Goal: Task Accomplishment & Management: Manage account settings

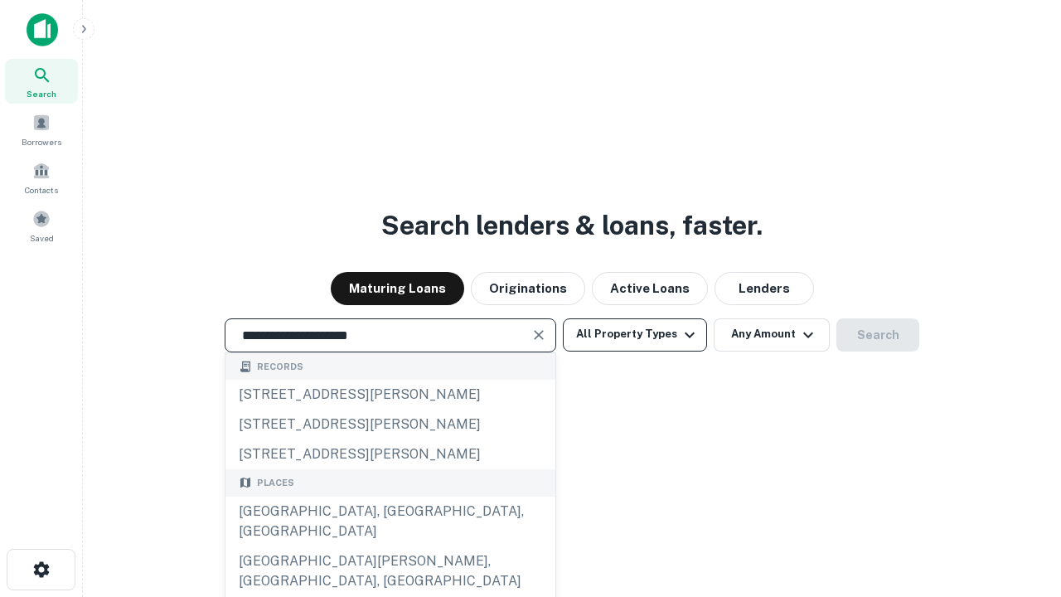
click at [390, 546] on div "[GEOGRAPHIC_DATA], [GEOGRAPHIC_DATA], [GEOGRAPHIC_DATA]" at bounding box center [390, 522] width 330 height 50
type input "**********"
click at [635, 334] on button "All Property Types" at bounding box center [635, 334] width 144 height 33
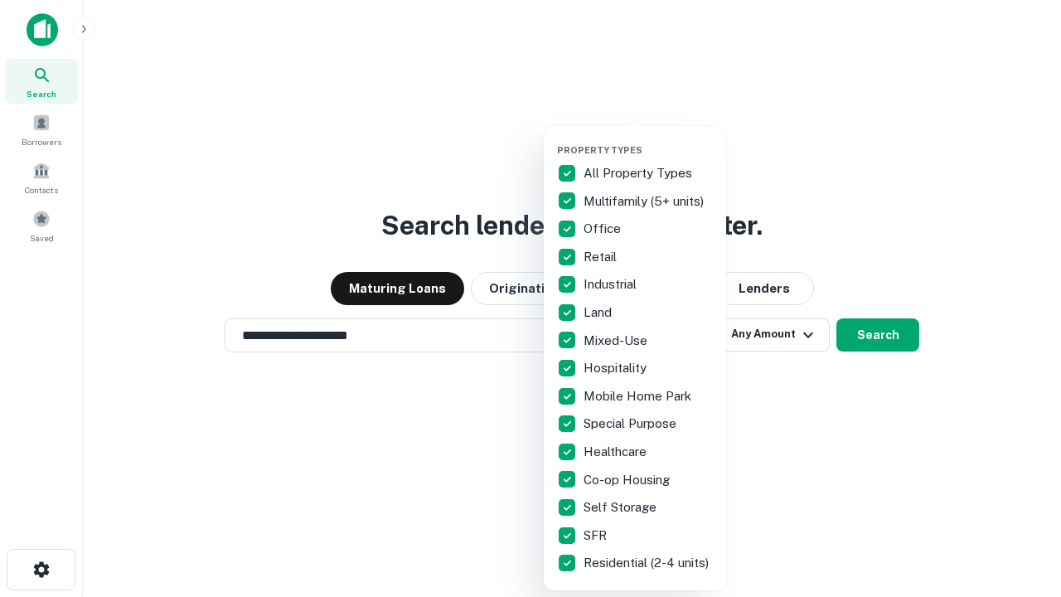
click at [648, 139] on button "button" at bounding box center [648, 139] width 182 height 1
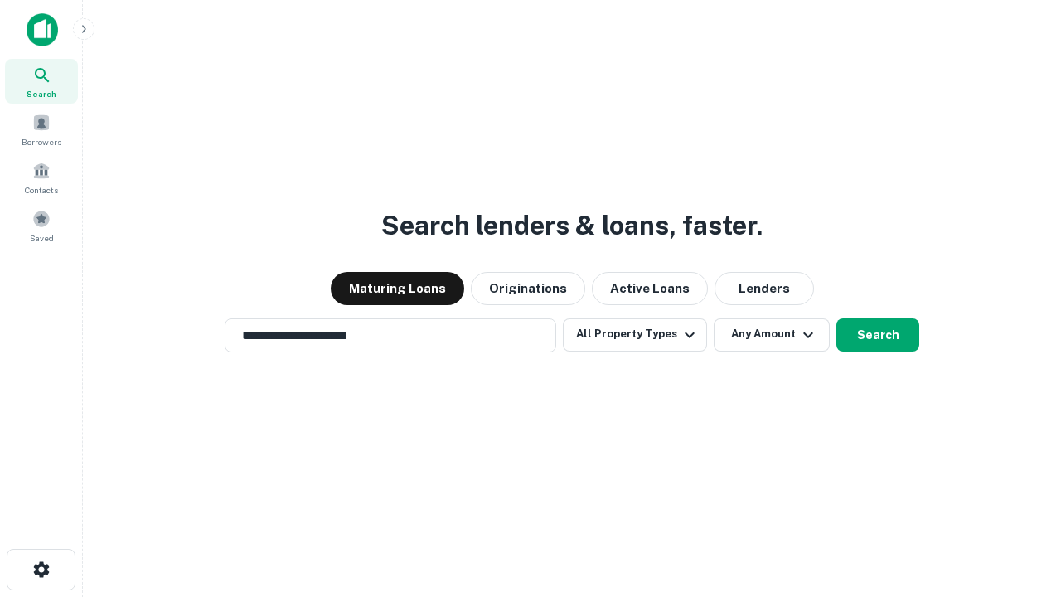
scroll to position [26, 0]
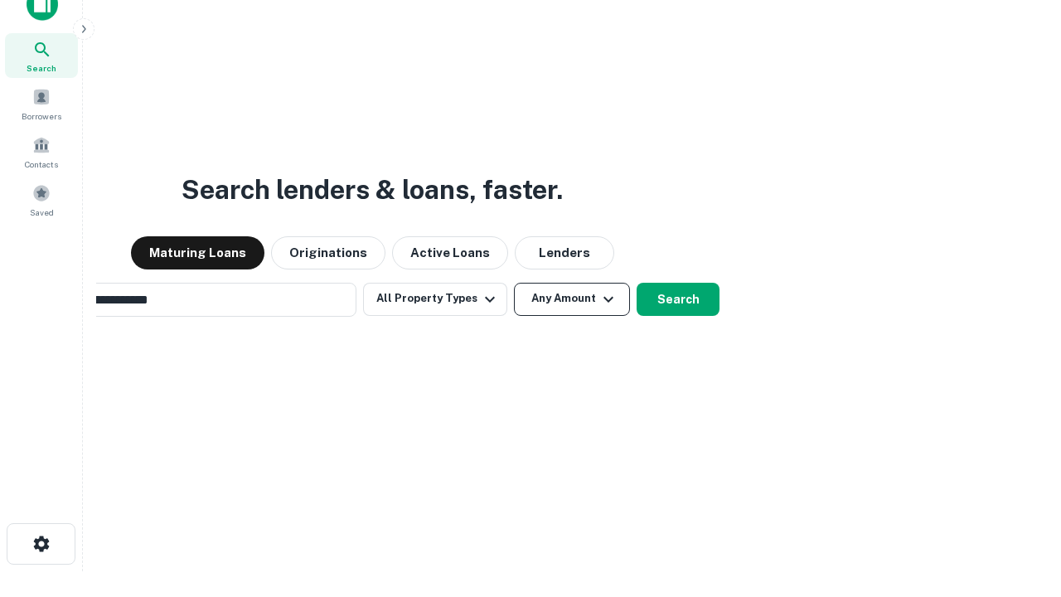
click at [514, 283] on button "Any Amount" at bounding box center [572, 299] width 116 height 33
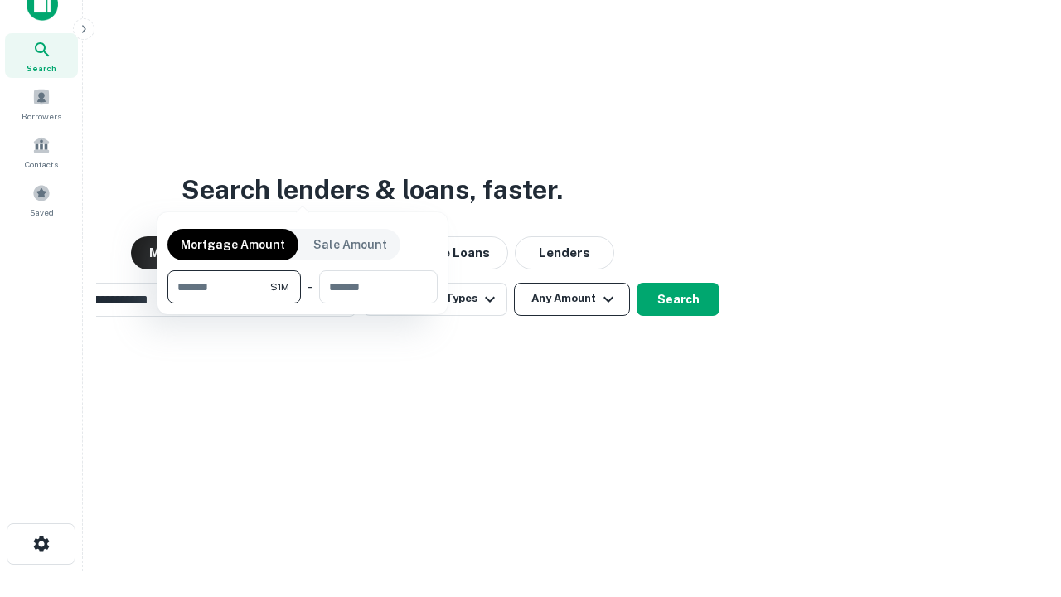
scroll to position [27, 0]
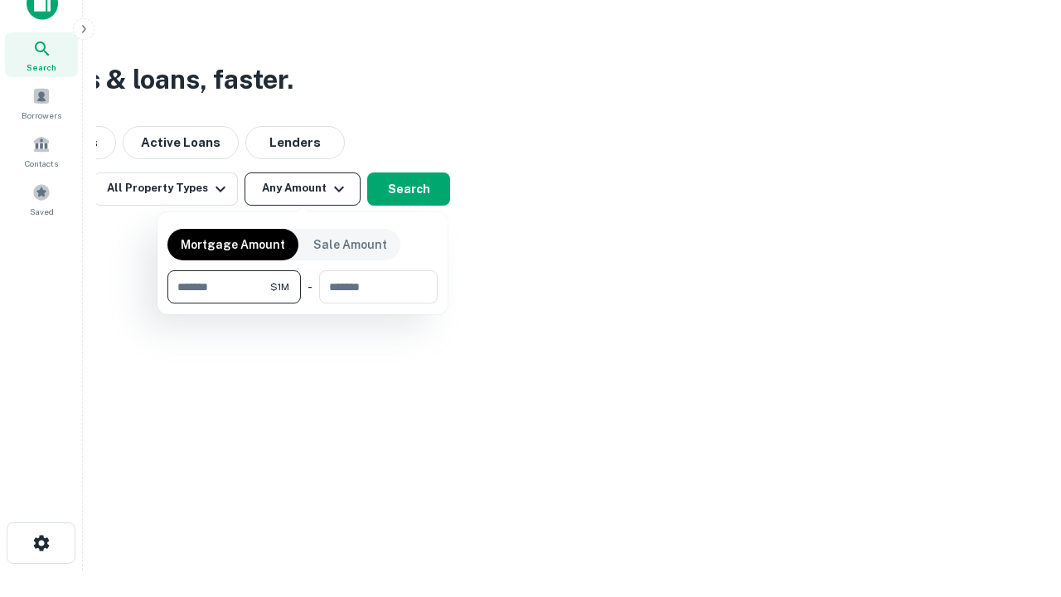
type input "*******"
click at [303, 303] on button "button" at bounding box center [302, 303] width 270 height 1
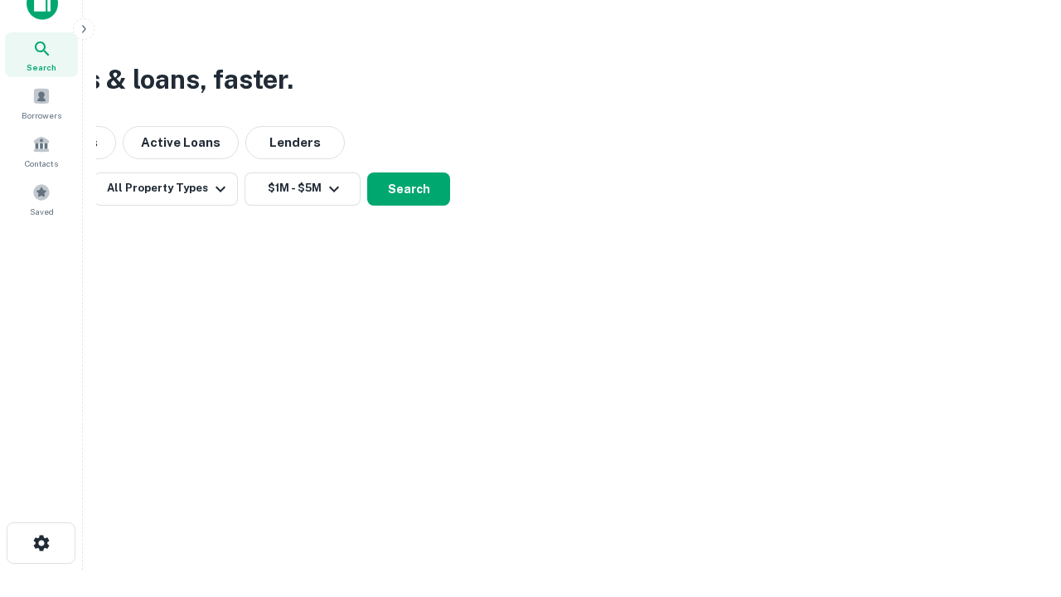
scroll to position [10, 306]
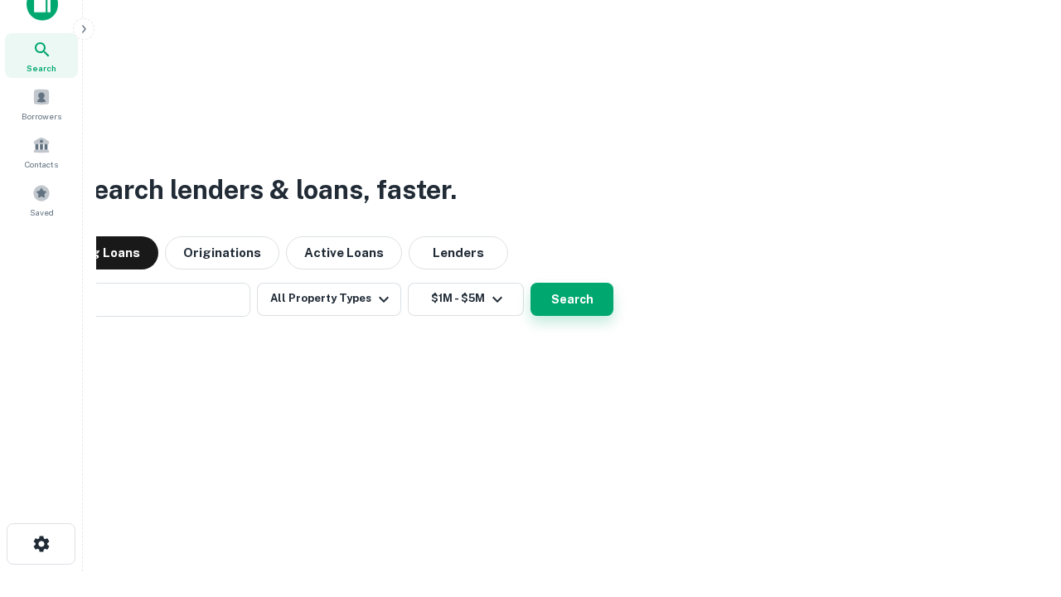
click at [531, 283] on button "Search" at bounding box center [572, 299] width 83 height 33
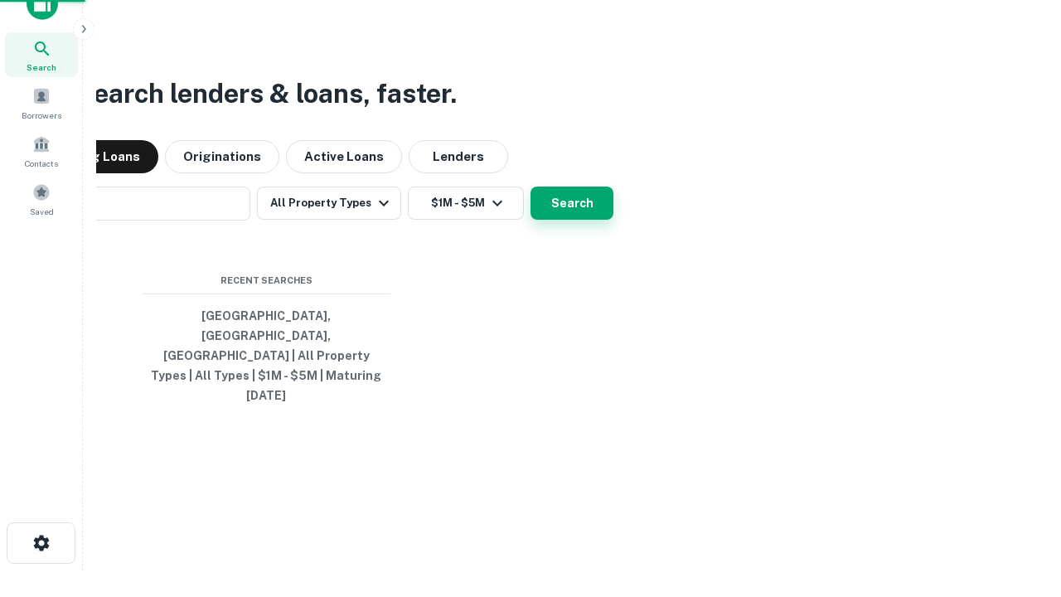
scroll to position [44, 469]
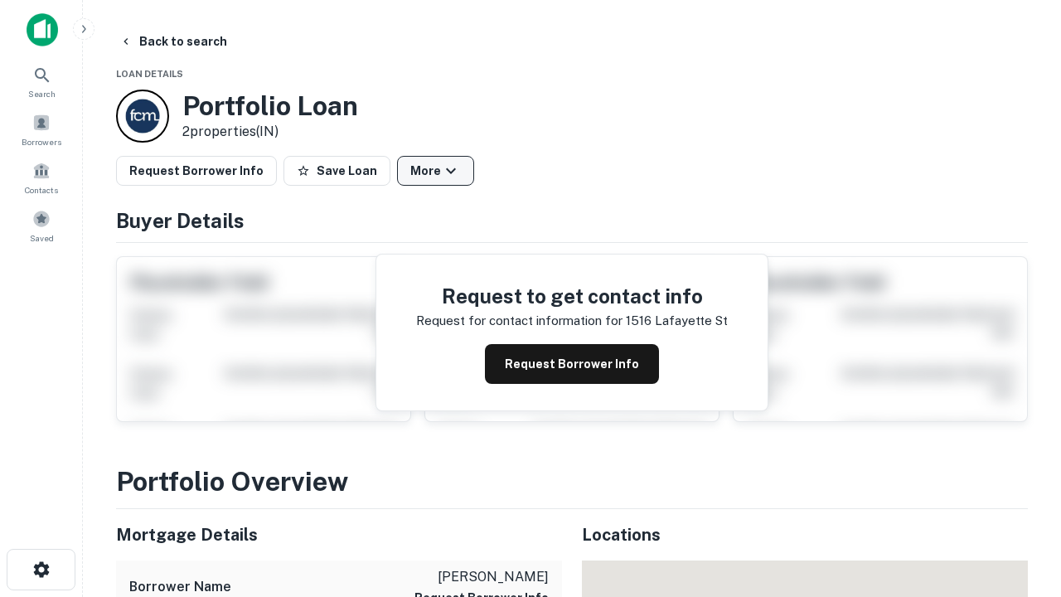
click at [435, 171] on button "More" at bounding box center [435, 171] width 77 height 30
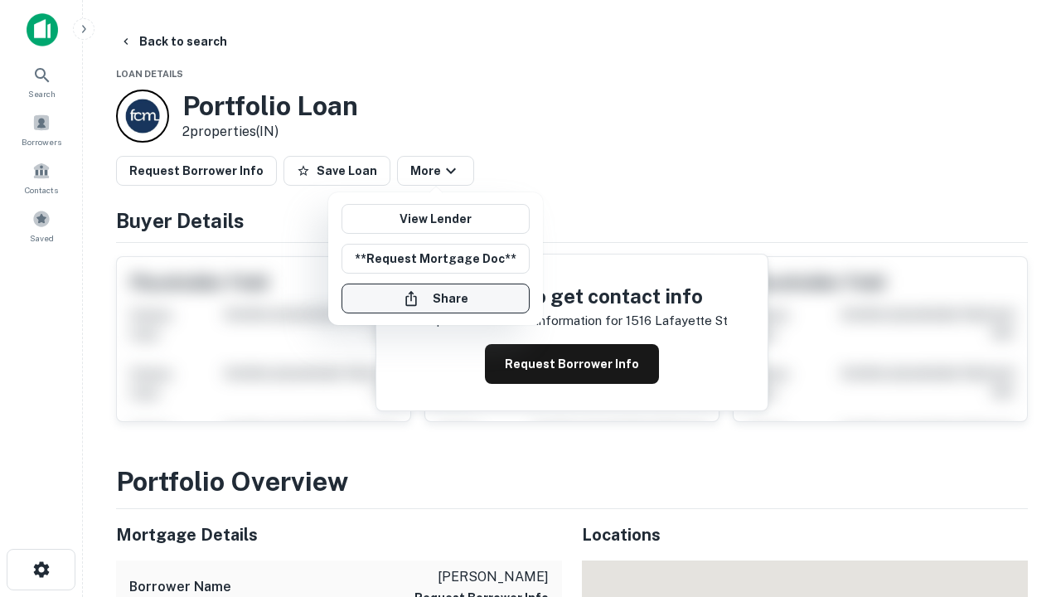
click at [435, 298] on button "Share" at bounding box center [436, 299] width 188 height 30
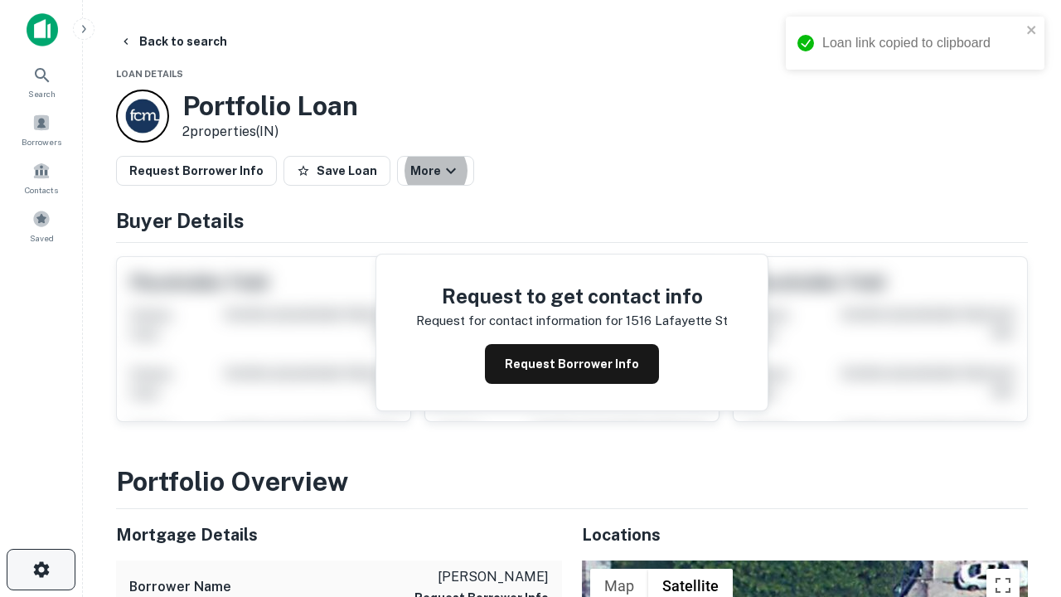
click at [41, 570] on icon "button" at bounding box center [42, 570] width 20 height 20
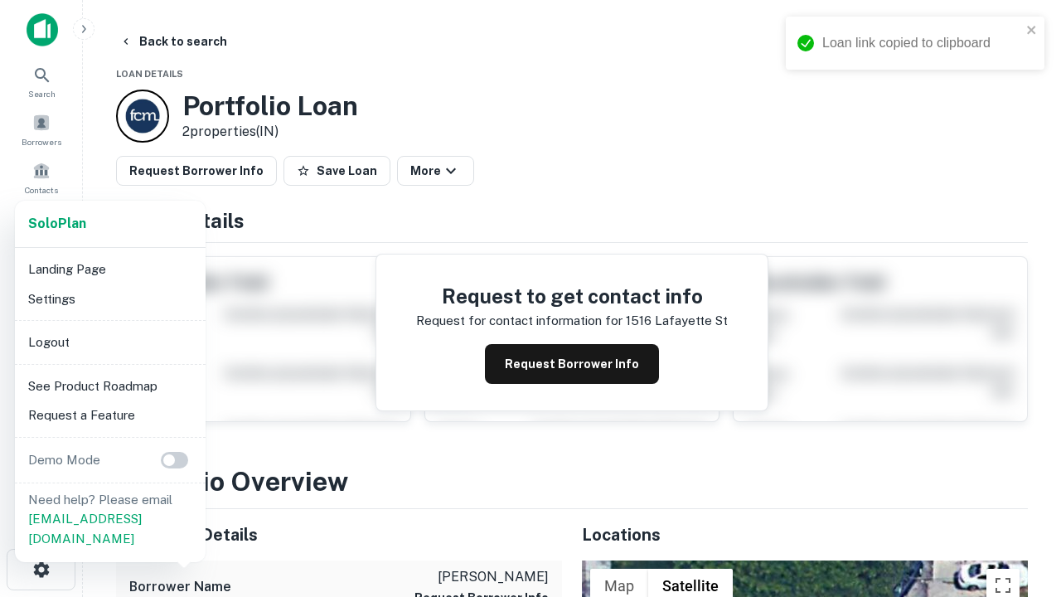
click at [109, 342] on li "Logout" at bounding box center [110, 342] width 177 height 30
